Goal: Task Accomplishment & Management: Complete application form

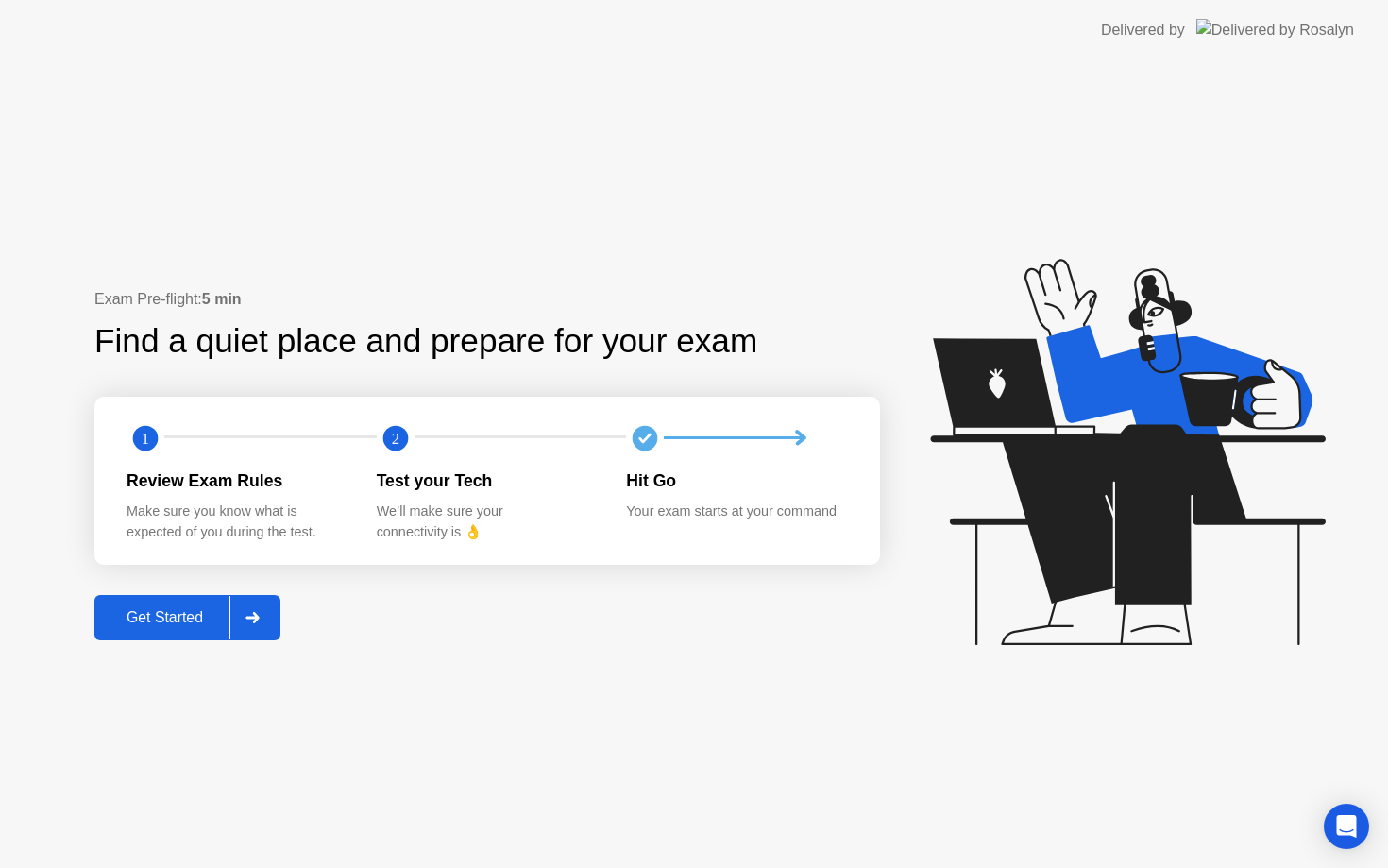
click at [160, 625] on div "Get Started" at bounding box center [164, 617] width 129 height 17
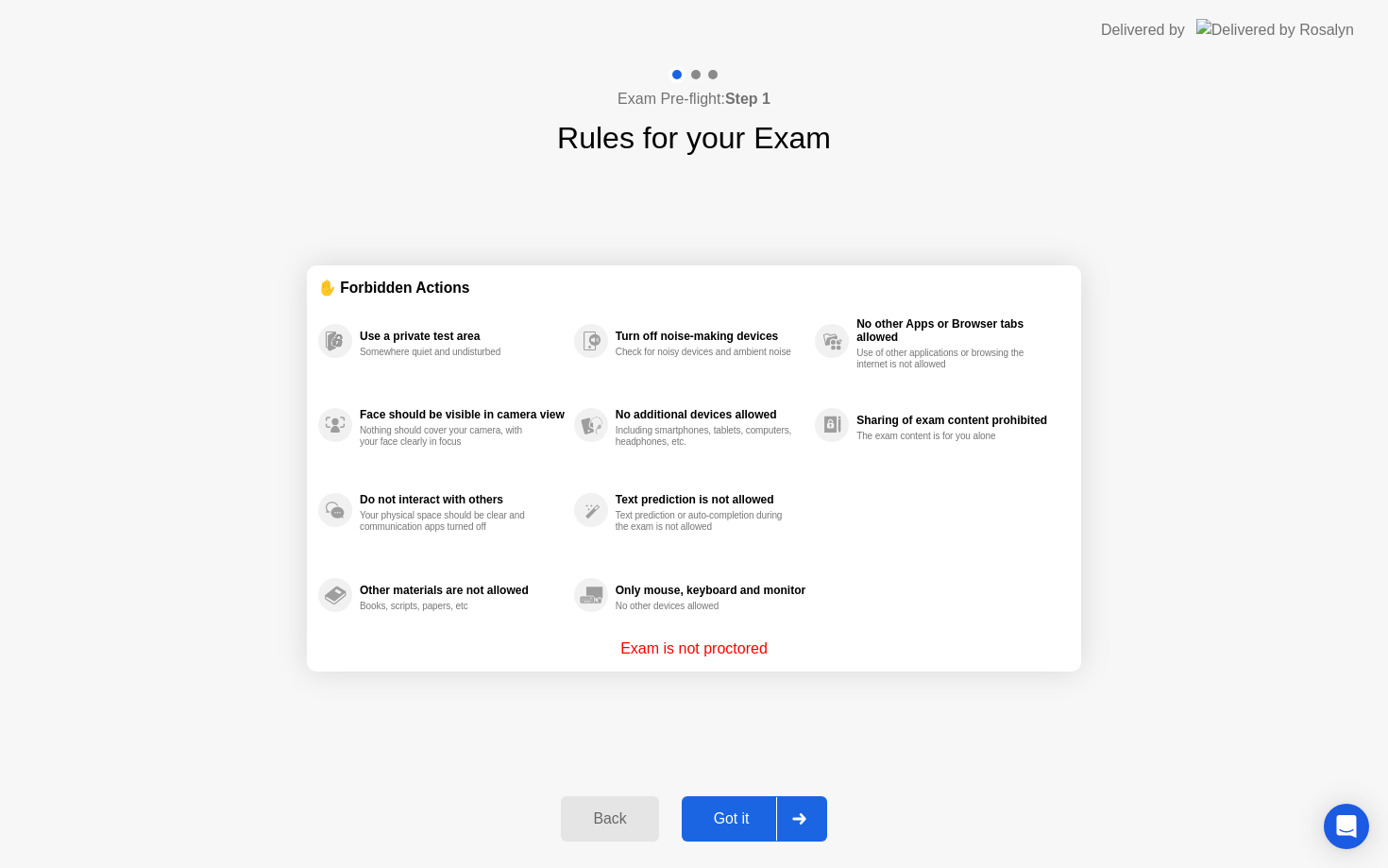
click at [749, 810] on div "Got it" at bounding box center [731, 818] width 89 height 17
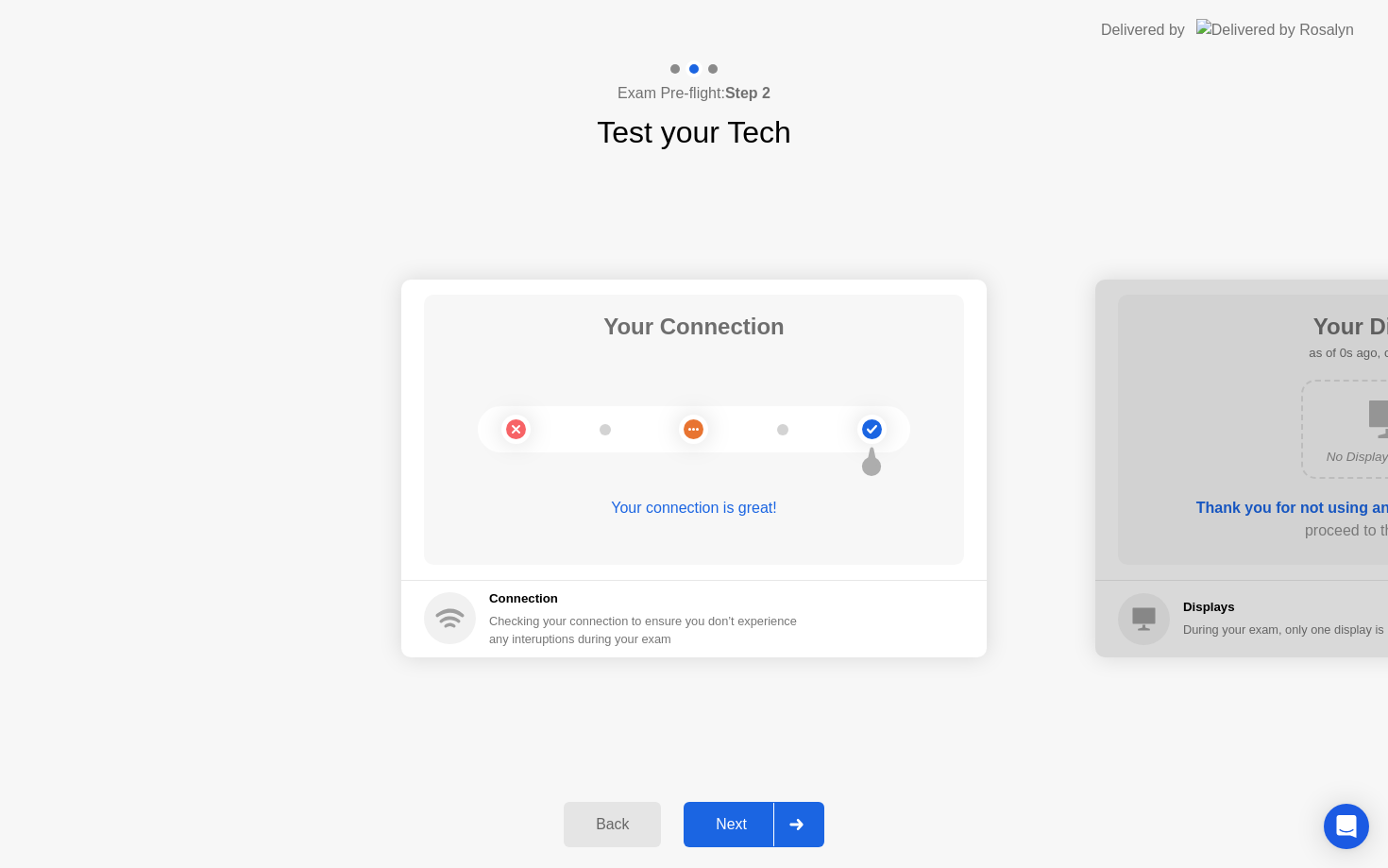
click at [727, 831] on div "Next" at bounding box center [730, 824] width 84 height 17
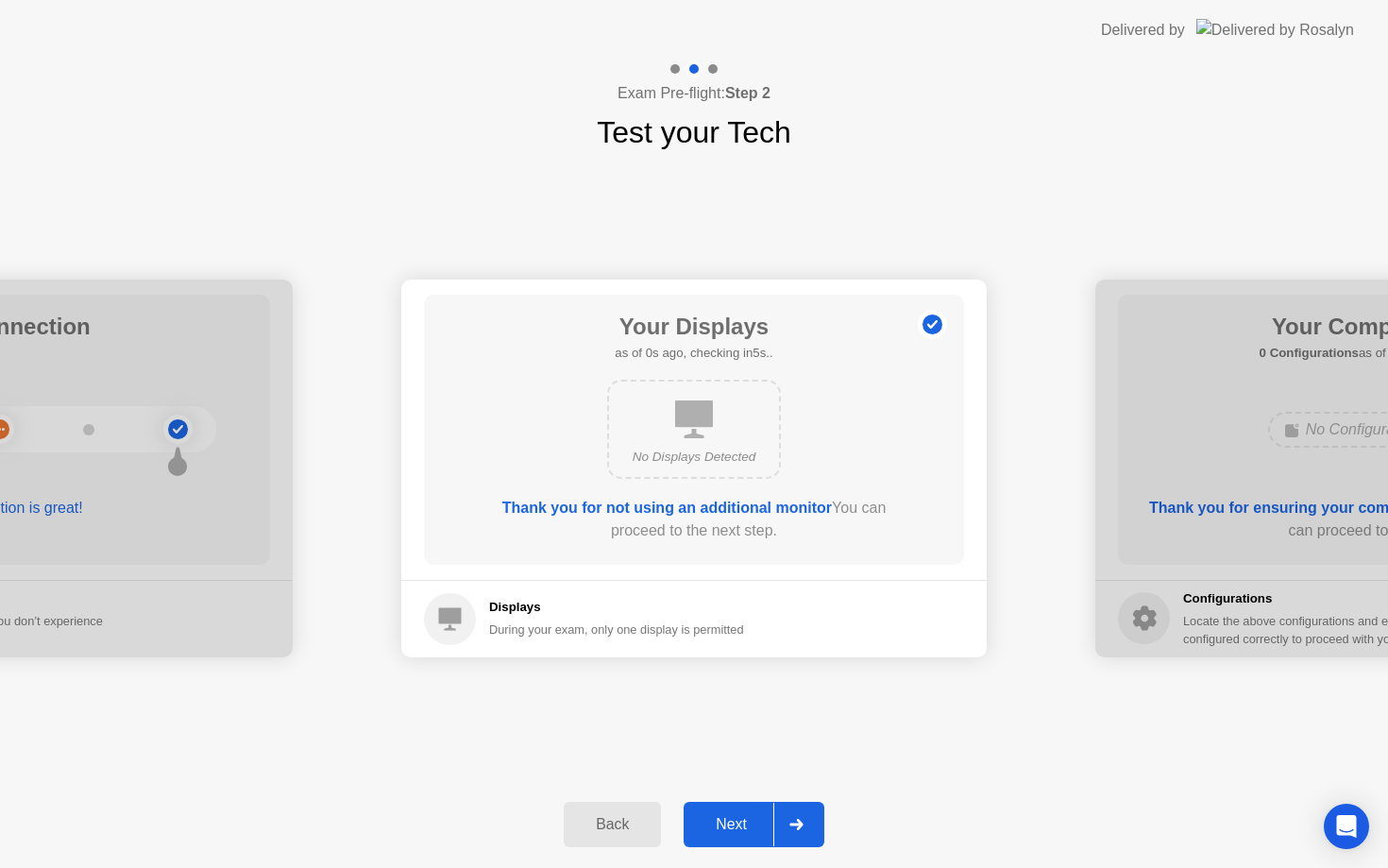
click at [727, 831] on div "Next" at bounding box center [730, 824] width 84 height 17
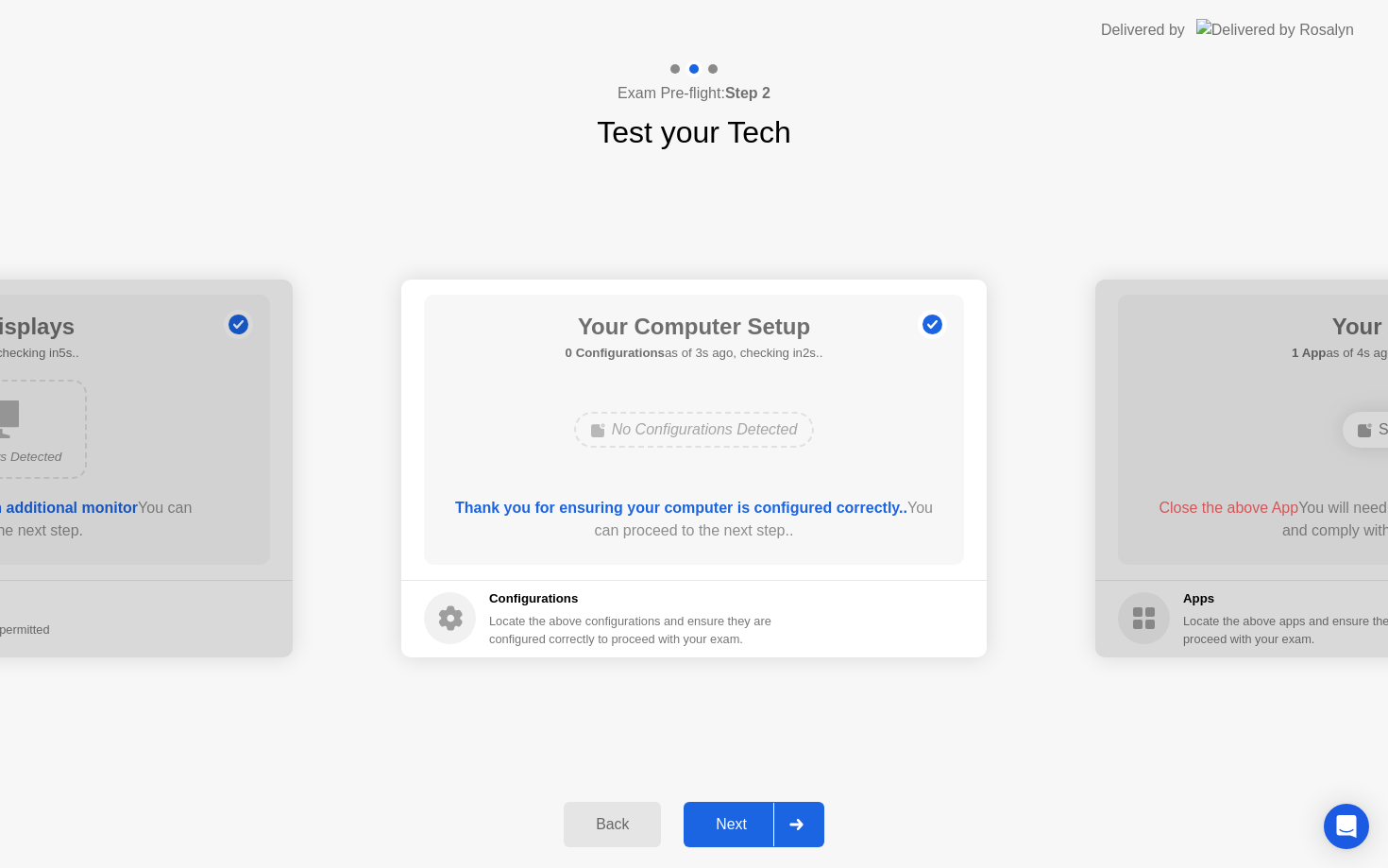
click at [727, 831] on div "Next" at bounding box center [730, 824] width 84 height 17
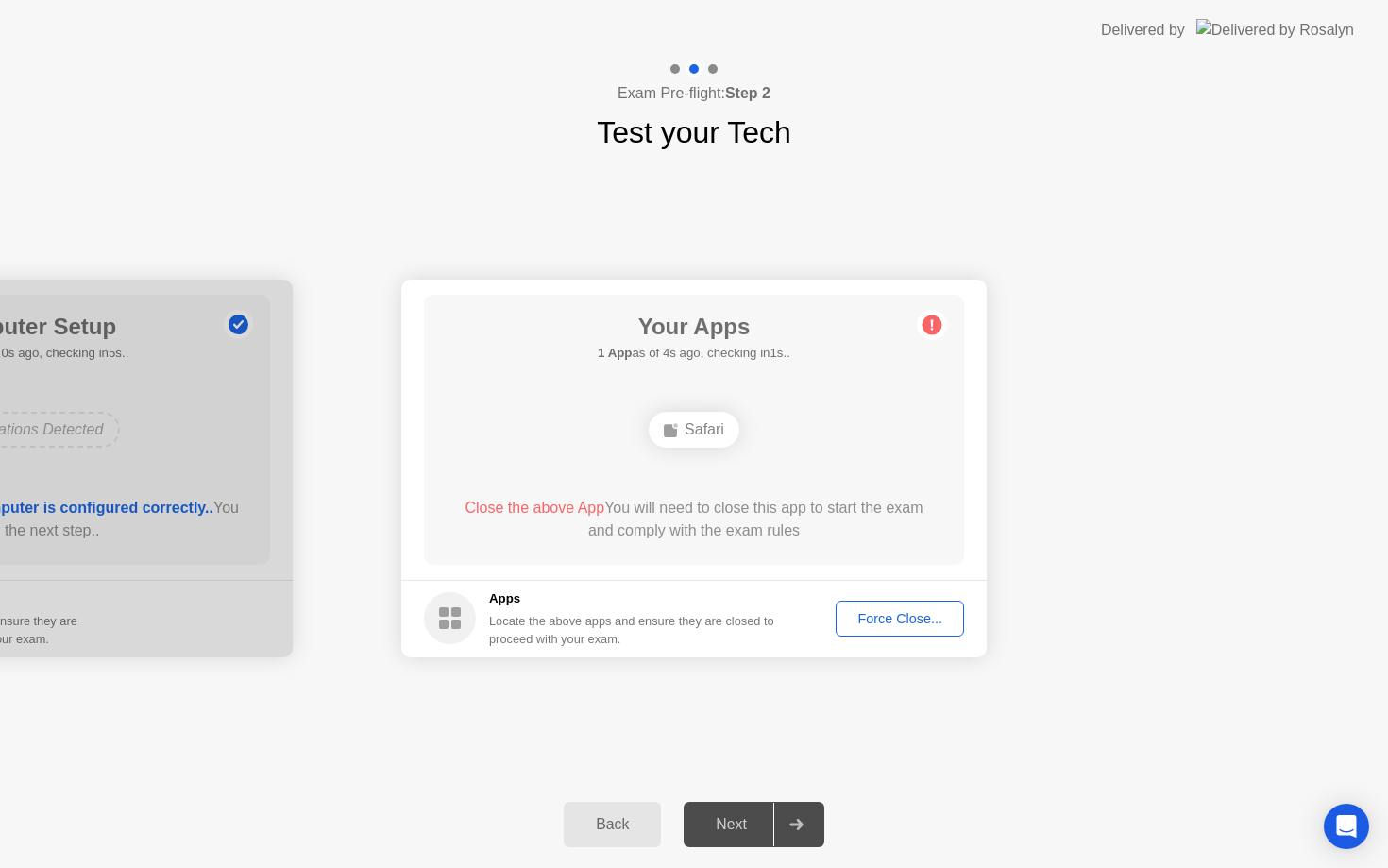
click at [917, 621] on div "Force Close..." at bounding box center [900, 618] width 115 height 15
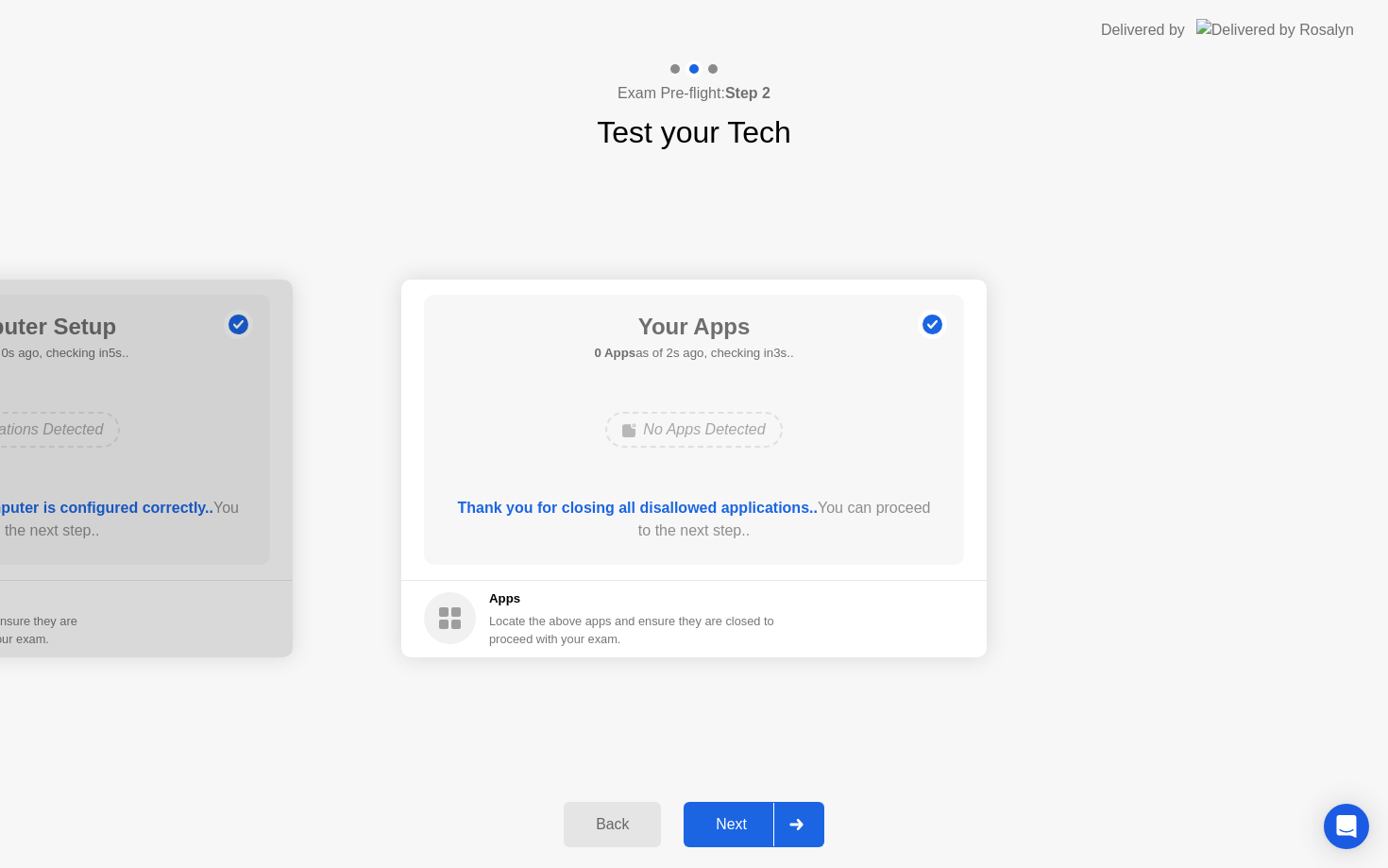
click at [719, 832] on div "Next" at bounding box center [730, 824] width 84 height 17
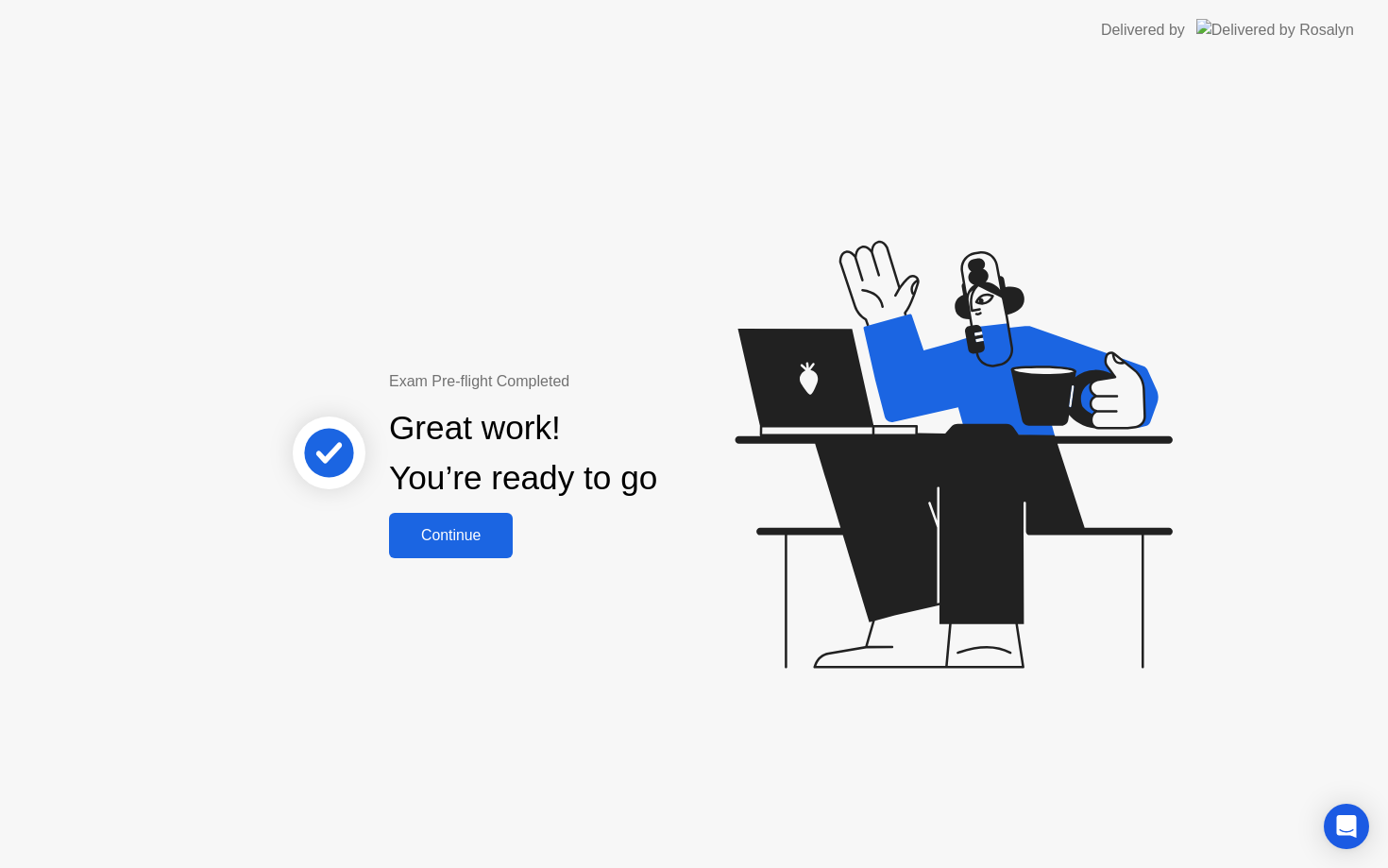
click at [443, 518] on button "Continue" at bounding box center [451, 535] width 124 height 45
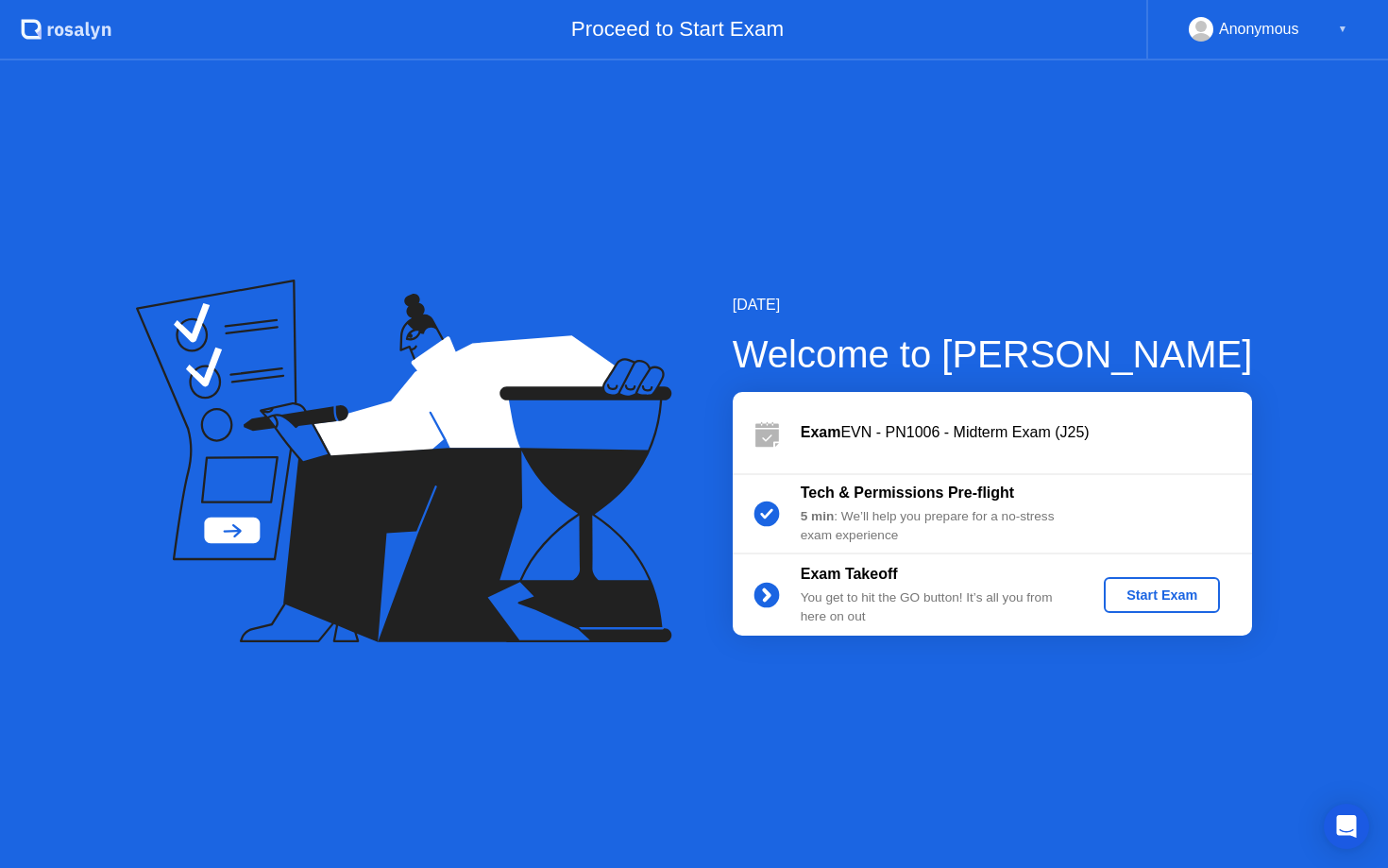
click at [1193, 584] on button "Start Exam" at bounding box center [1162, 594] width 116 height 35
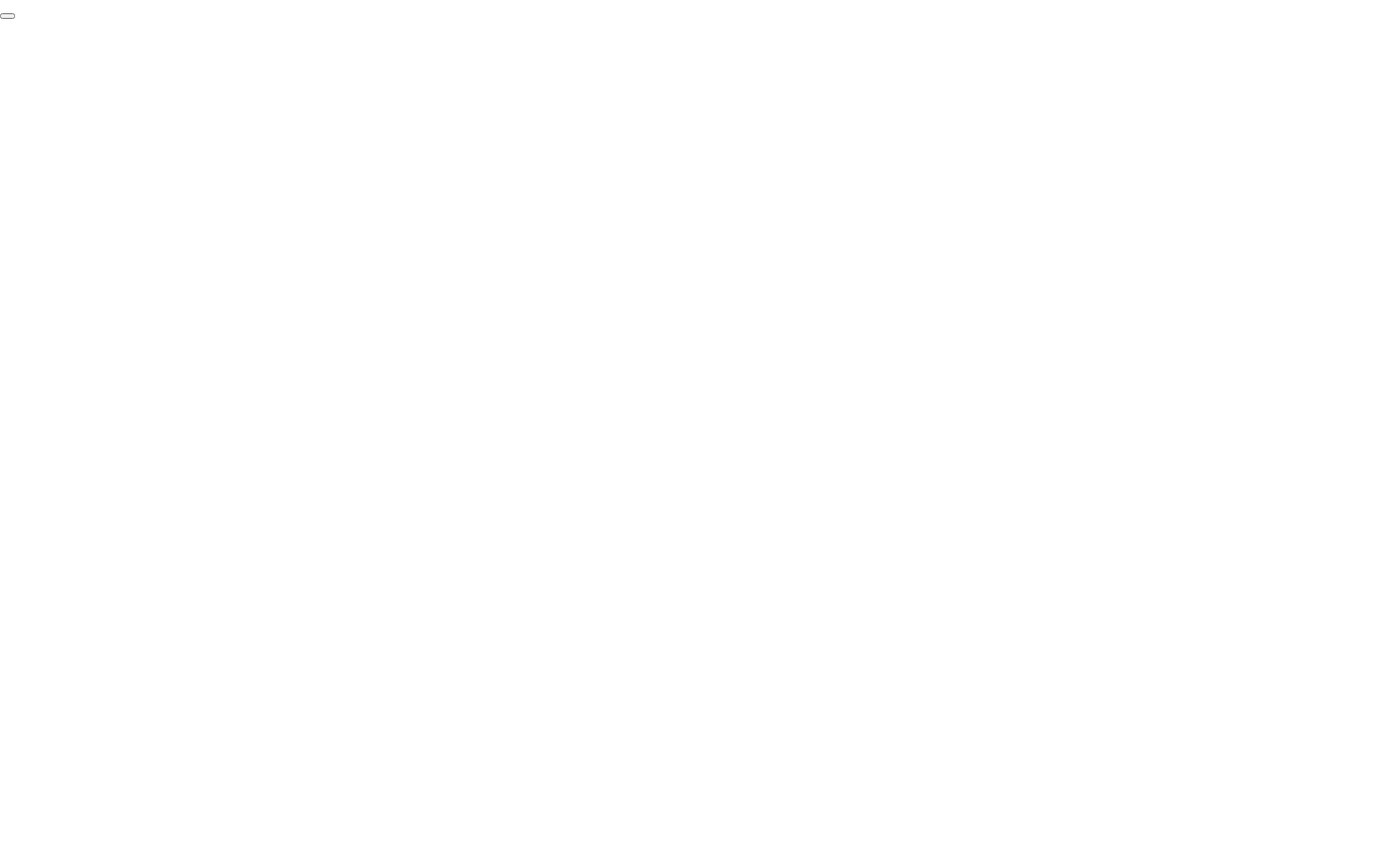
click div "End Proctoring Session"
